Goal: Information Seeking & Learning: Learn about a topic

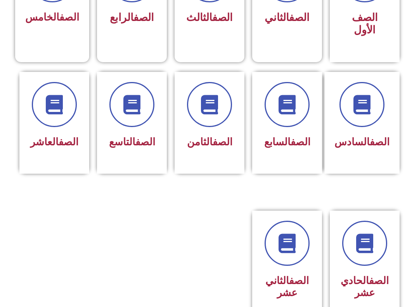
scroll to position [271, 0]
click at [370, 253] on icon at bounding box center [364, 243] width 21 height 21
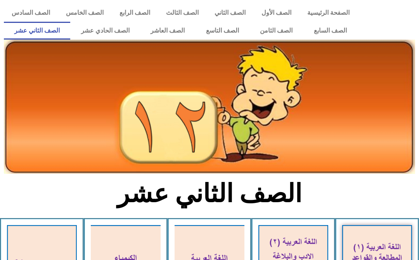
click at [92, 31] on link "الصف الحادي عشر" at bounding box center [105, 31] width 70 height 18
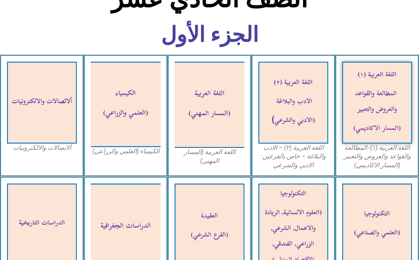
scroll to position [194, 0]
click at [391, 137] on img at bounding box center [377, 103] width 70 height 82
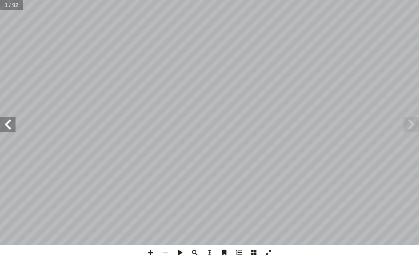
click at [3, 128] on span at bounding box center [8, 125] width 16 height 16
click at [9, 124] on span at bounding box center [8, 125] width 16 height 16
click at [7, 123] on span at bounding box center [8, 125] width 16 height 16
click at [6, 125] on span at bounding box center [8, 125] width 16 height 16
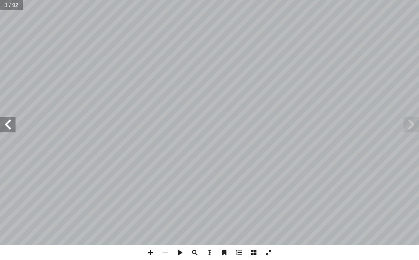
click at [15, 125] on span at bounding box center [8, 125] width 16 height 16
click at [3, 123] on span at bounding box center [8, 125] width 16 height 16
click at [11, 126] on span at bounding box center [8, 125] width 16 height 16
click at [9, 123] on span at bounding box center [8, 125] width 16 height 16
click at [13, 124] on span at bounding box center [8, 125] width 16 height 16
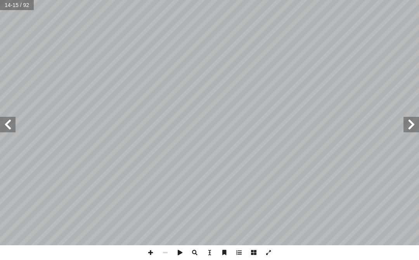
click at [8, 123] on span at bounding box center [8, 125] width 16 height 16
click at [12, 129] on span at bounding box center [8, 125] width 16 height 16
click at [415, 119] on span at bounding box center [412, 125] width 16 height 16
click at [4, 127] on span at bounding box center [8, 125] width 16 height 16
click at [413, 127] on span at bounding box center [412, 125] width 16 height 16
